Goal: Task Accomplishment & Management: Use online tool/utility

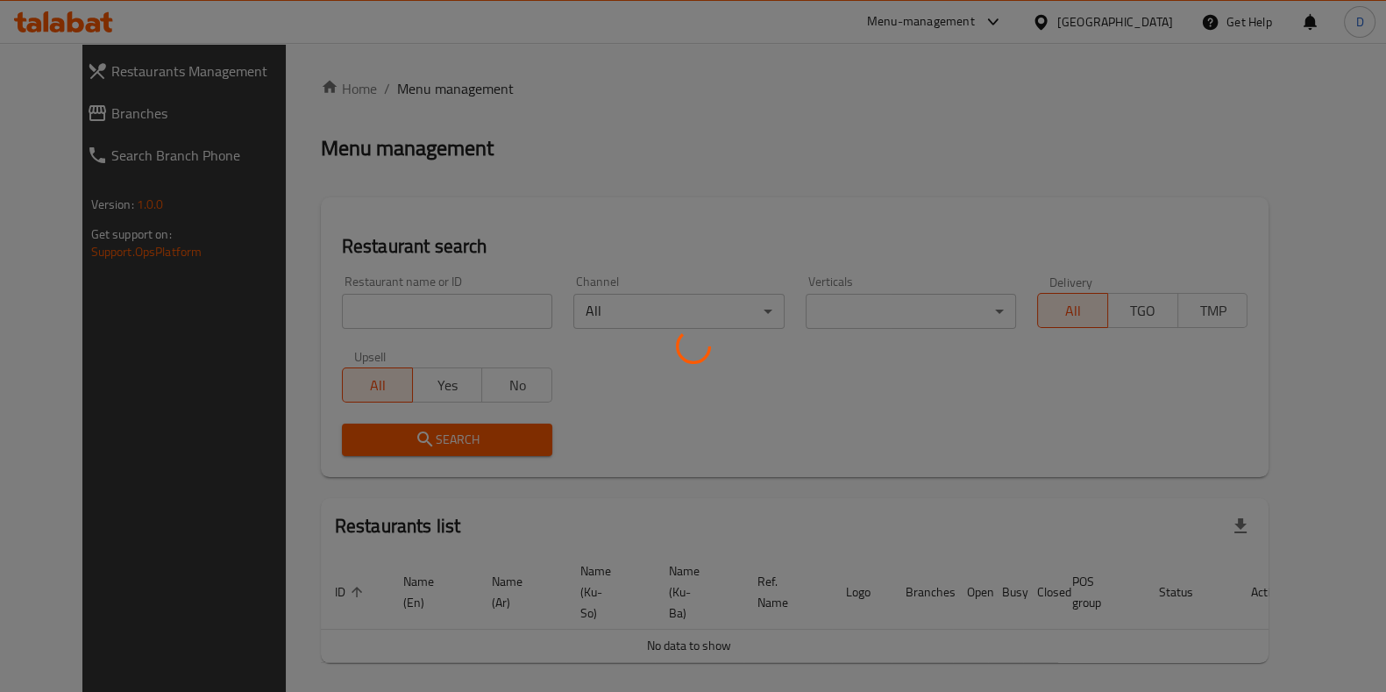
click at [417, 342] on div at bounding box center [693, 346] width 1386 height 692
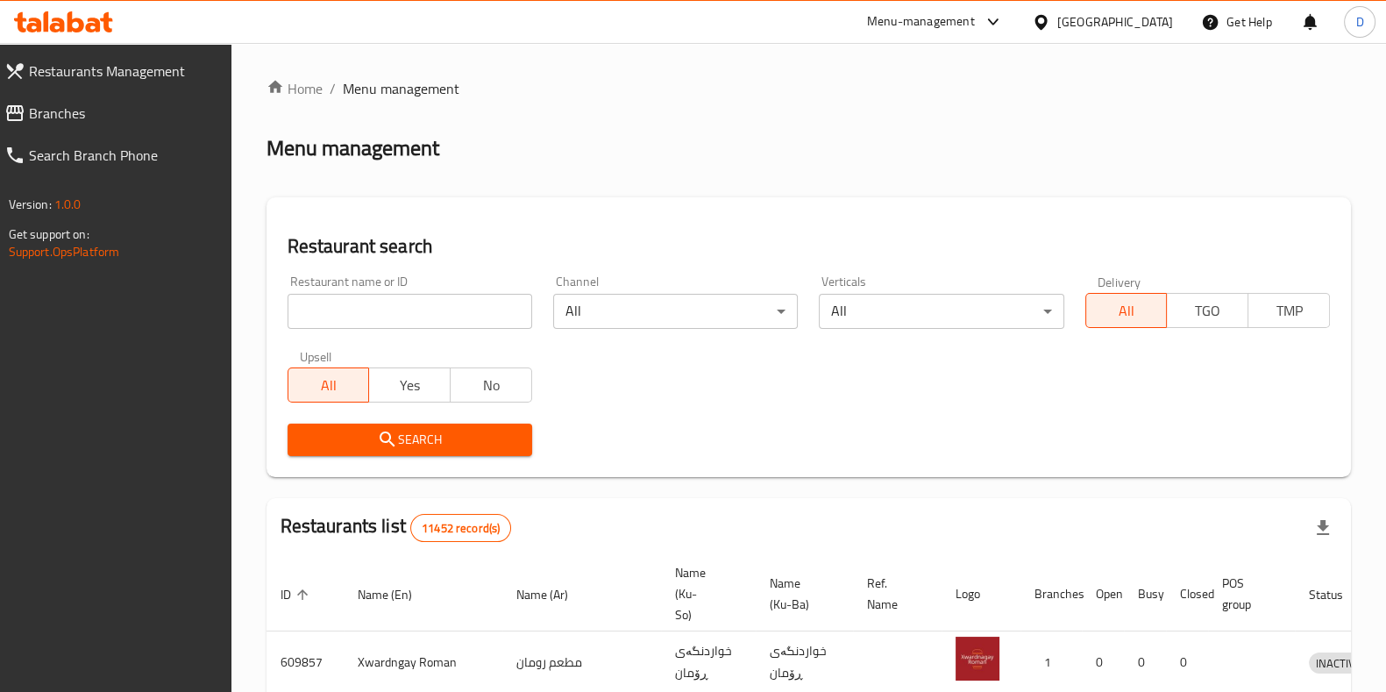
click at [431, 314] on div "Home / Menu management Menu management Restaurant search Restaurant name or ID …" at bounding box center [809, 646] width 1085 height 1137
click at [431, 314] on input "search" at bounding box center [410, 311] width 245 height 35
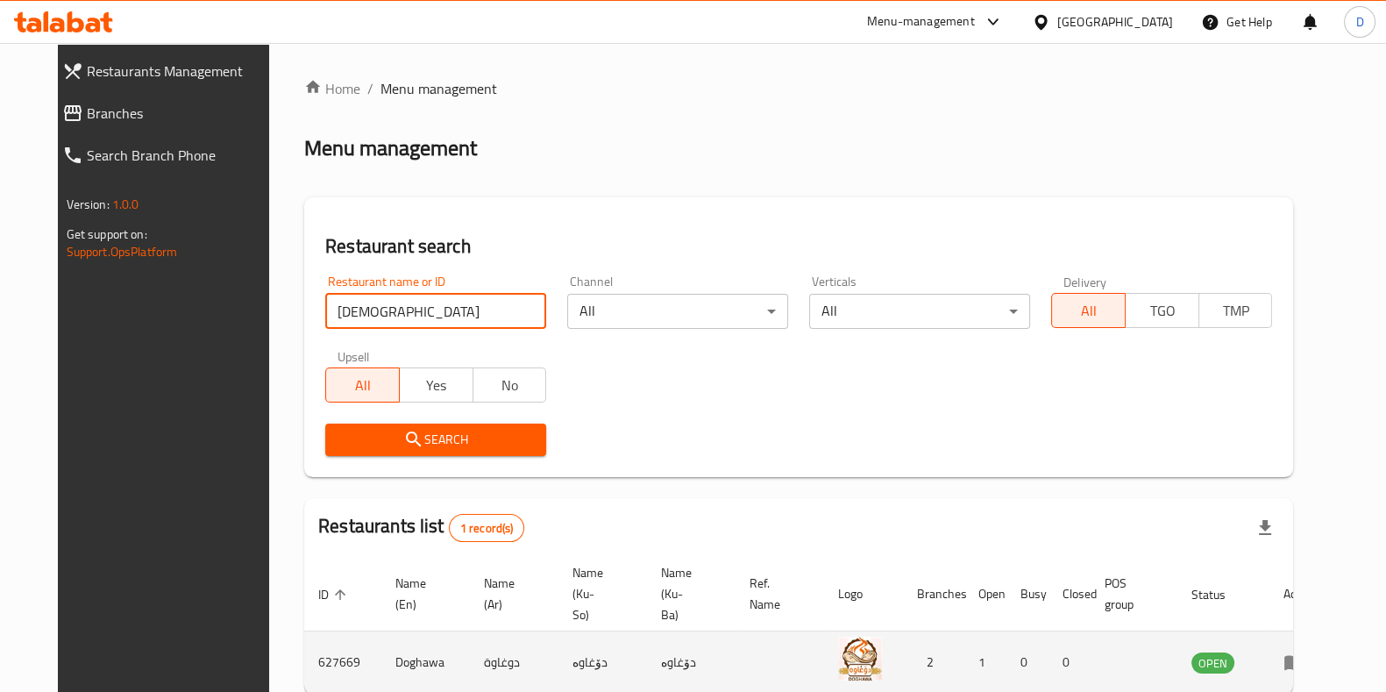
scroll to position [75, 0]
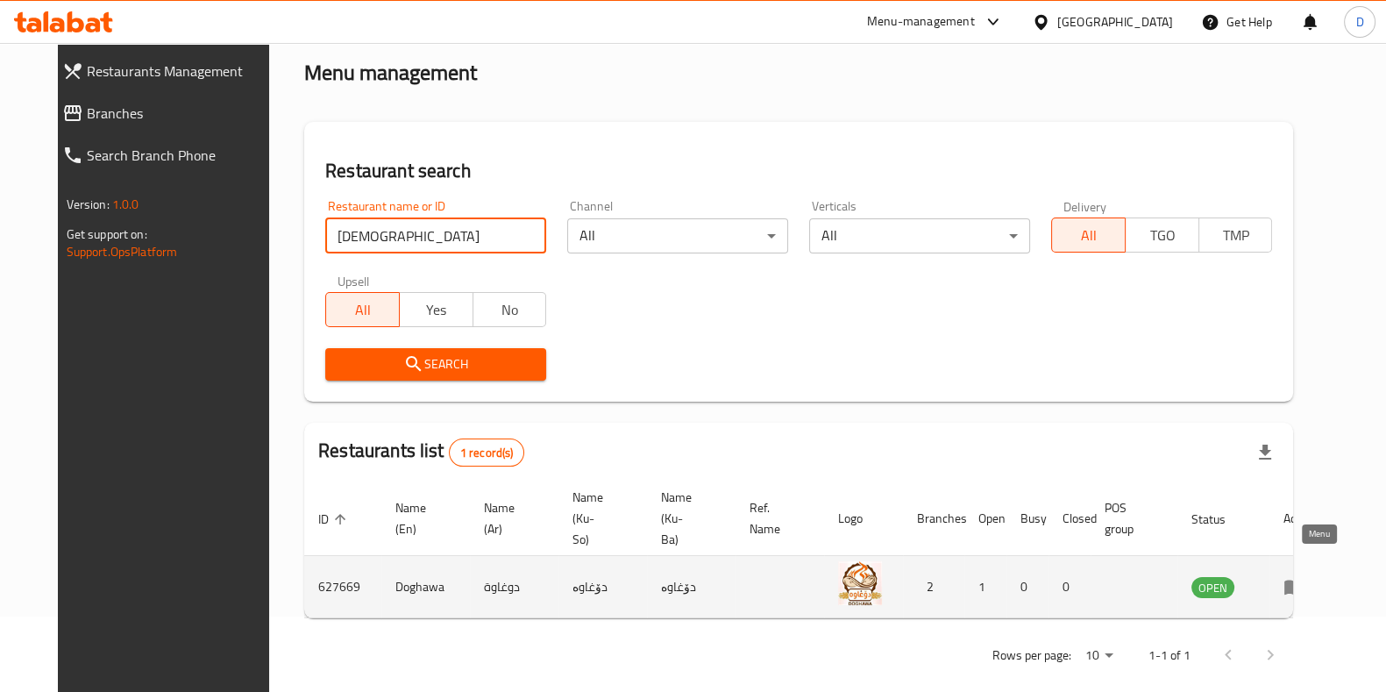
type input "[DEMOGRAPHIC_DATA]"
click at [1303, 559] on td "enhanced table" at bounding box center [1300, 587] width 61 height 62
click at [1304, 581] on icon "enhanced table" at bounding box center [1294, 588] width 19 height 15
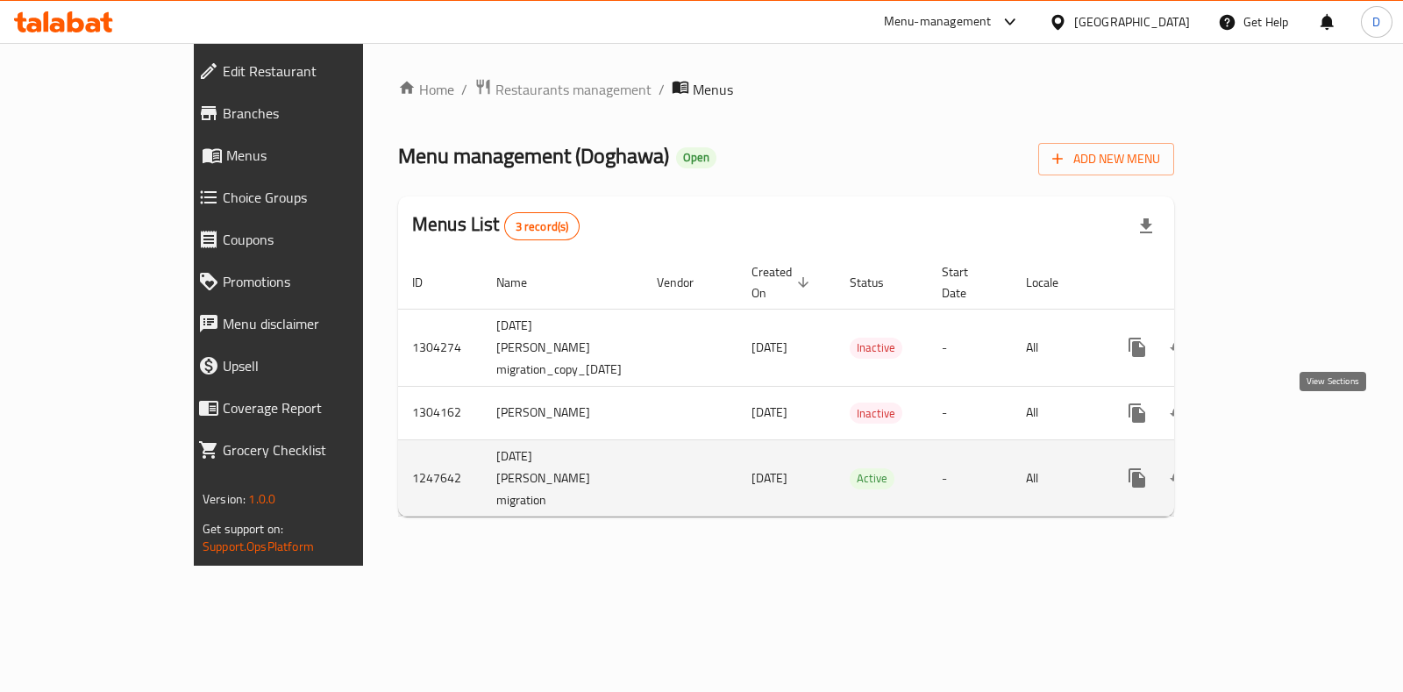
click at [1274, 467] on icon "enhanced table" at bounding box center [1263, 477] width 21 height 21
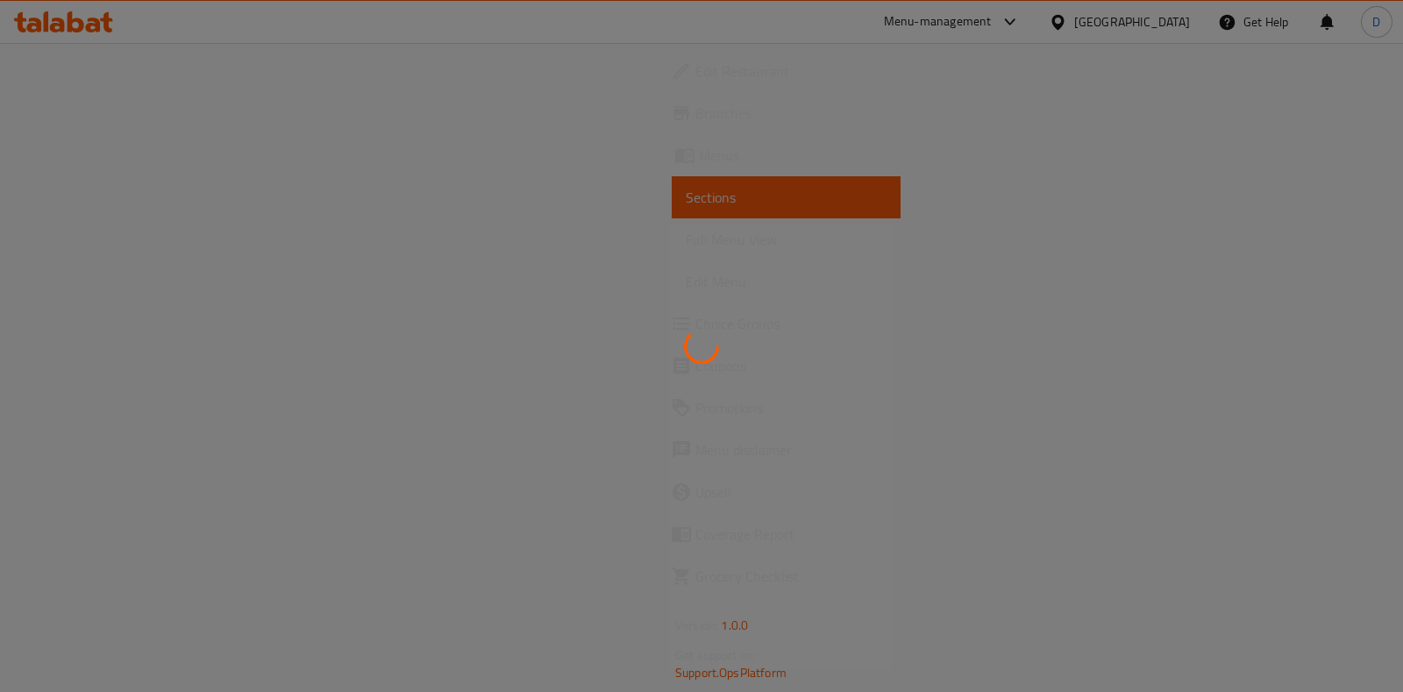
click at [1301, 221] on div at bounding box center [701, 346] width 1403 height 692
click at [880, 297] on div at bounding box center [701, 346] width 1403 height 692
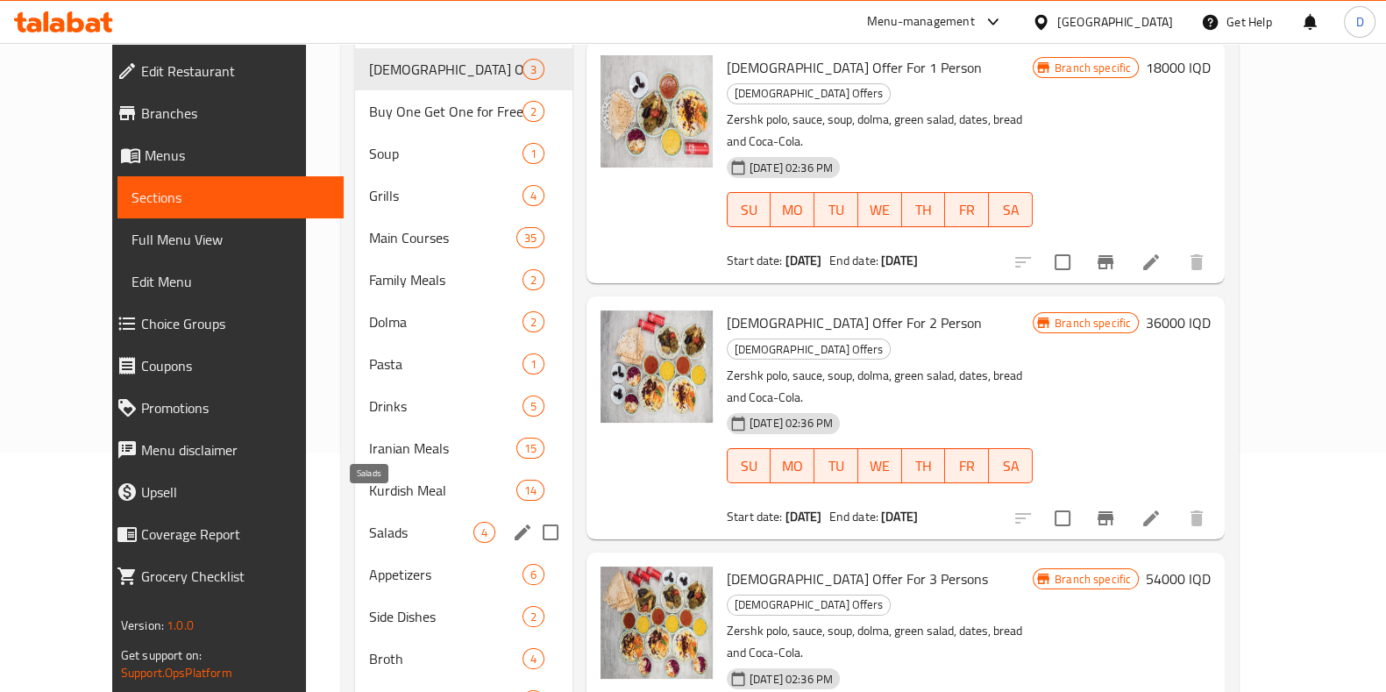
scroll to position [297, 0]
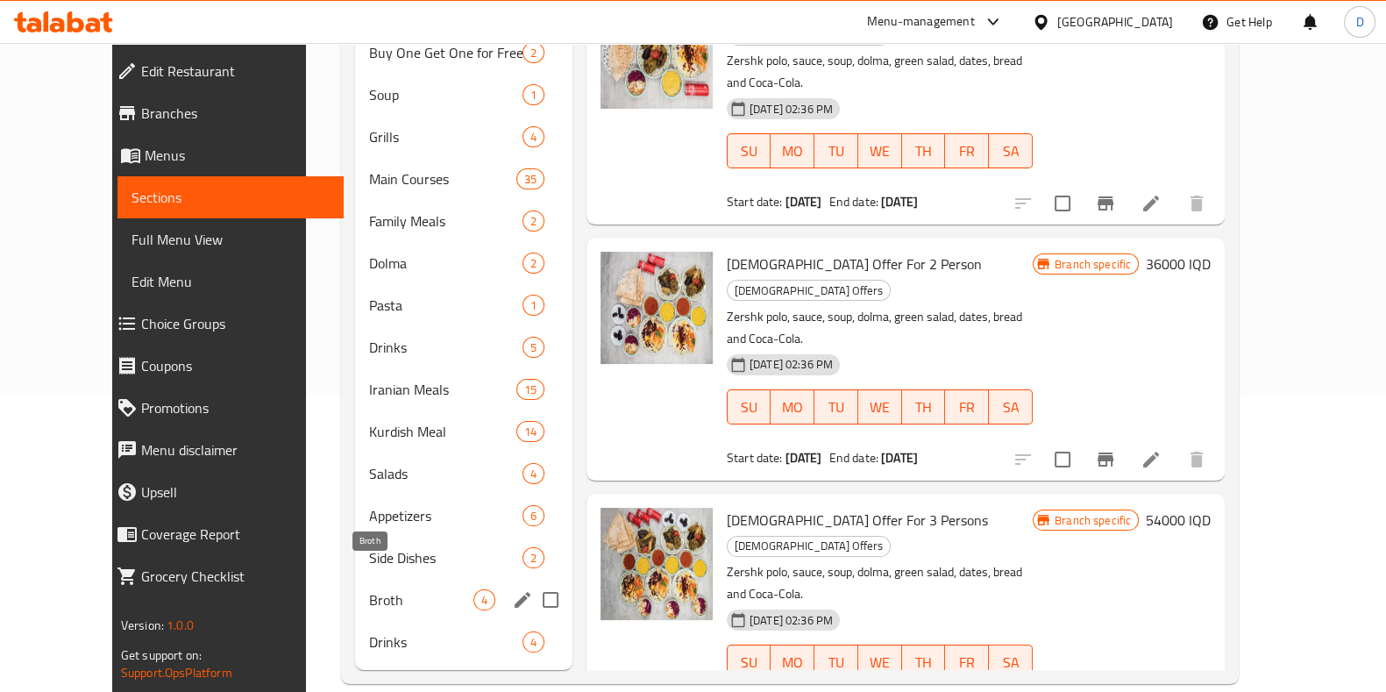
click at [369, 589] on span "Broth" at bounding box center [421, 599] width 104 height 21
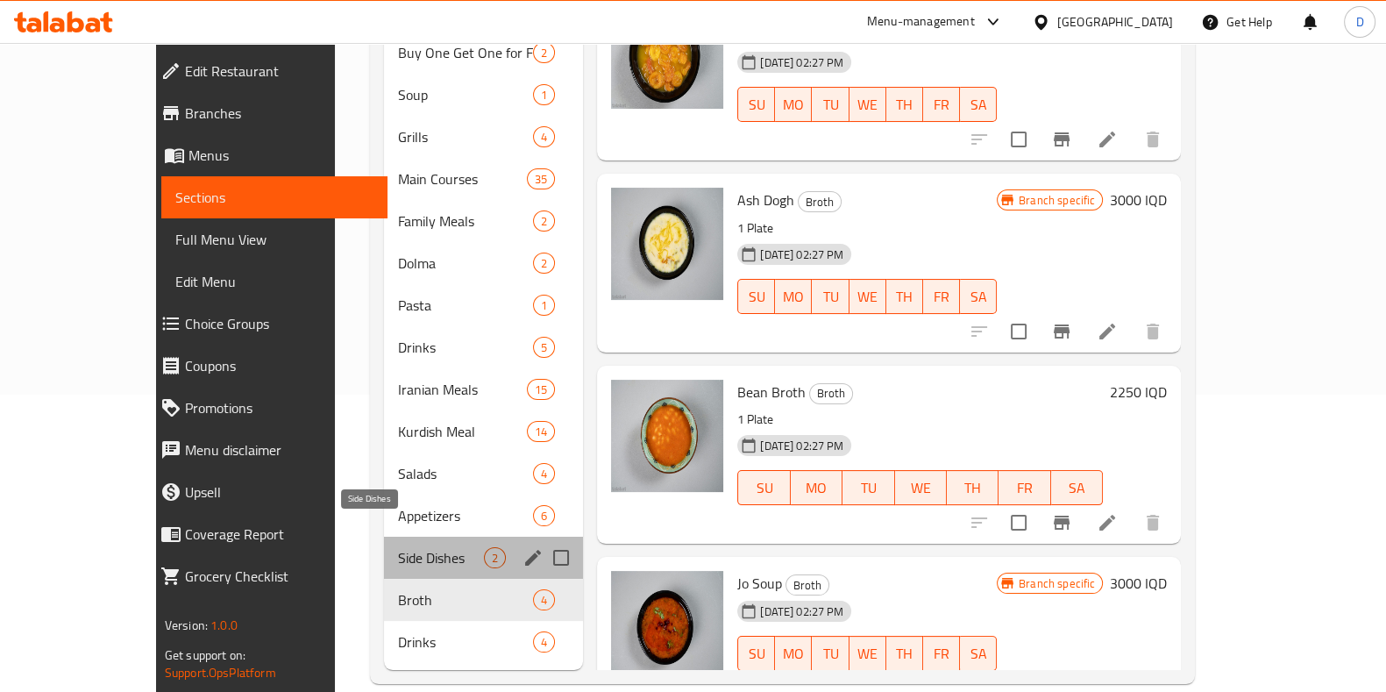
click at [398, 547] on span "Side Dishes" at bounding box center [441, 557] width 86 height 21
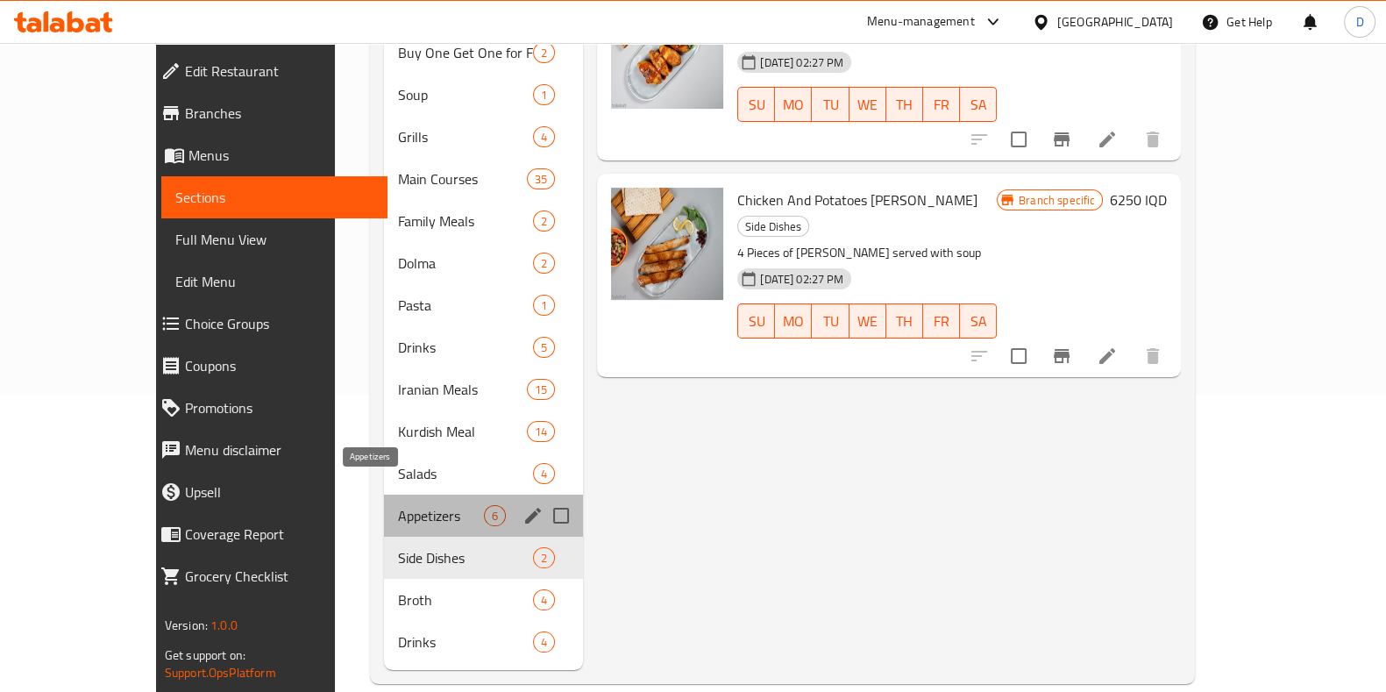
click at [400, 505] on span "Appetizers" at bounding box center [441, 515] width 86 height 21
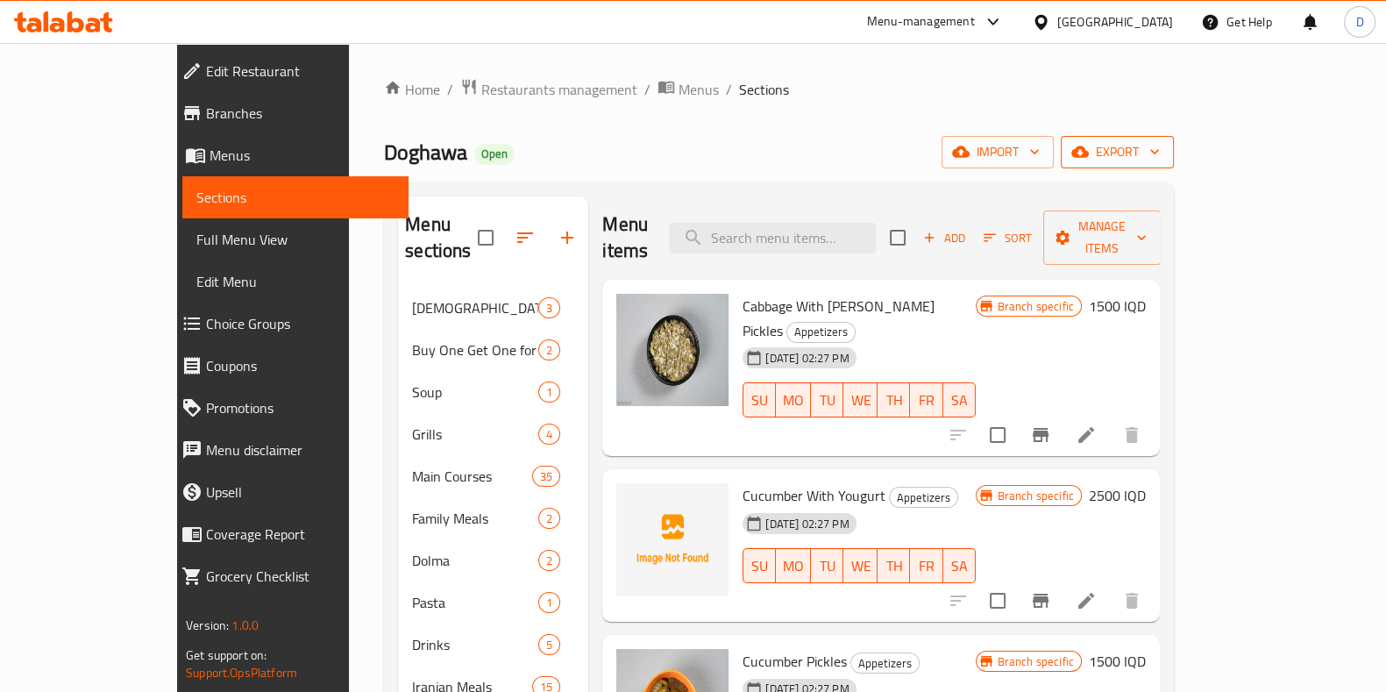
click at [1174, 164] on button "export" at bounding box center [1117, 152] width 113 height 32
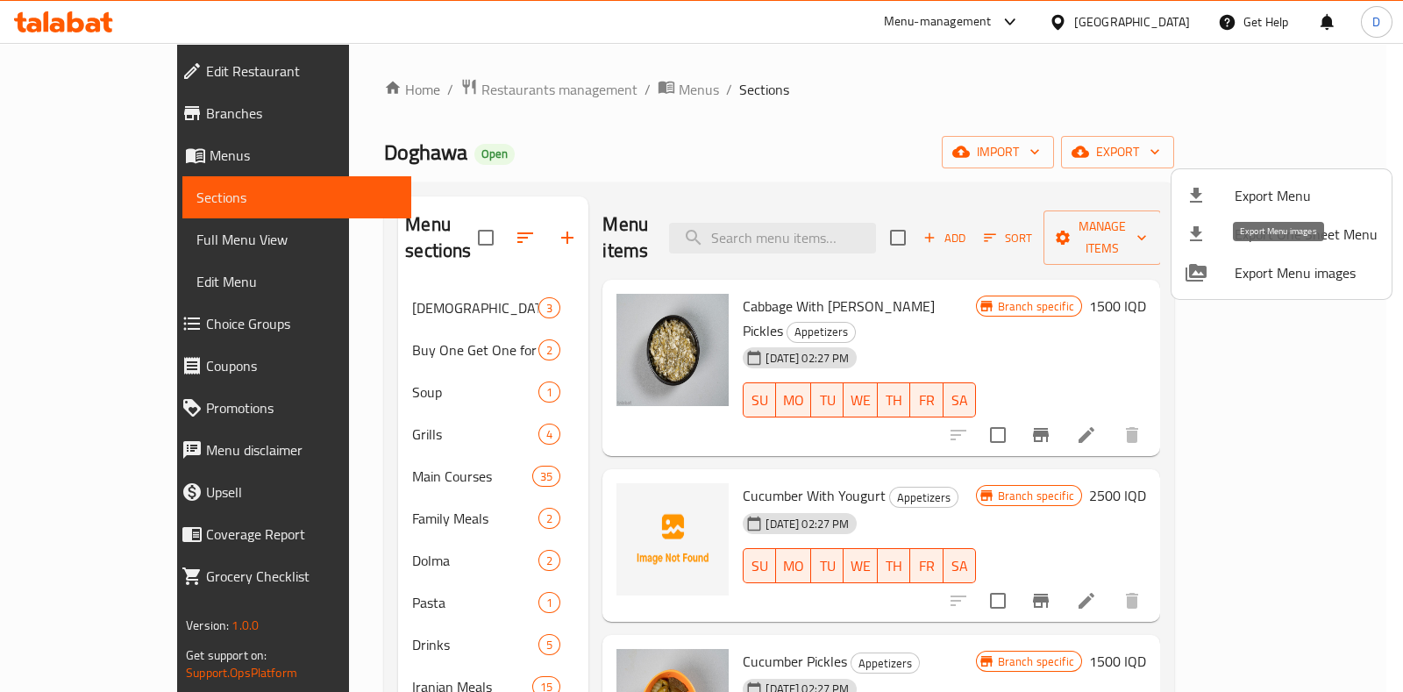
click at [1296, 273] on span "Export Menu images" at bounding box center [1306, 272] width 143 height 21
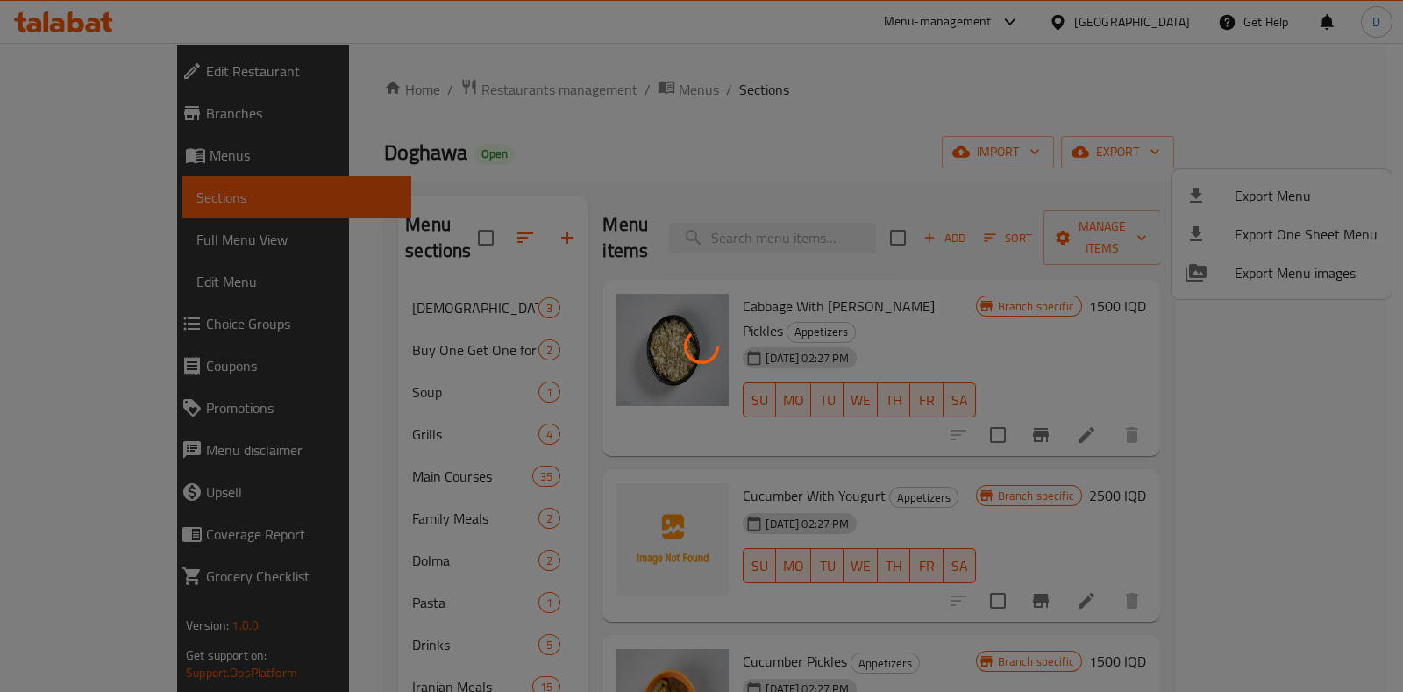
click at [930, 252] on div at bounding box center [701, 346] width 1403 height 692
drag, startPoint x: 1168, startPoint y: 245, endPoint x: 1220, endPoint y: 280, distance: 62.5
click at [1187, 257] on div at bounding box center [701, 346] width 1403 height 692
